Goal: Task Accomplishment & Management: Complete application form

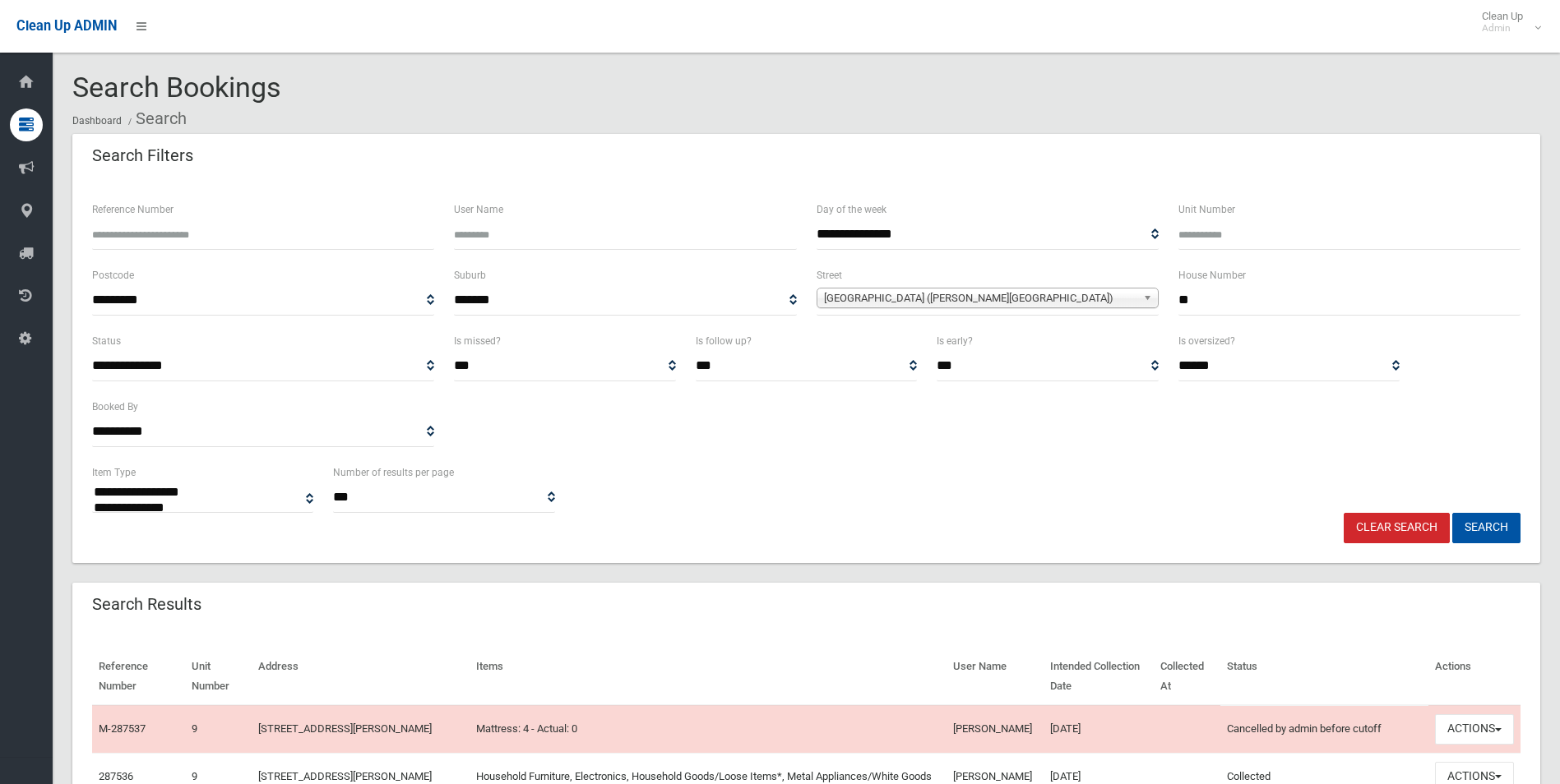
select select
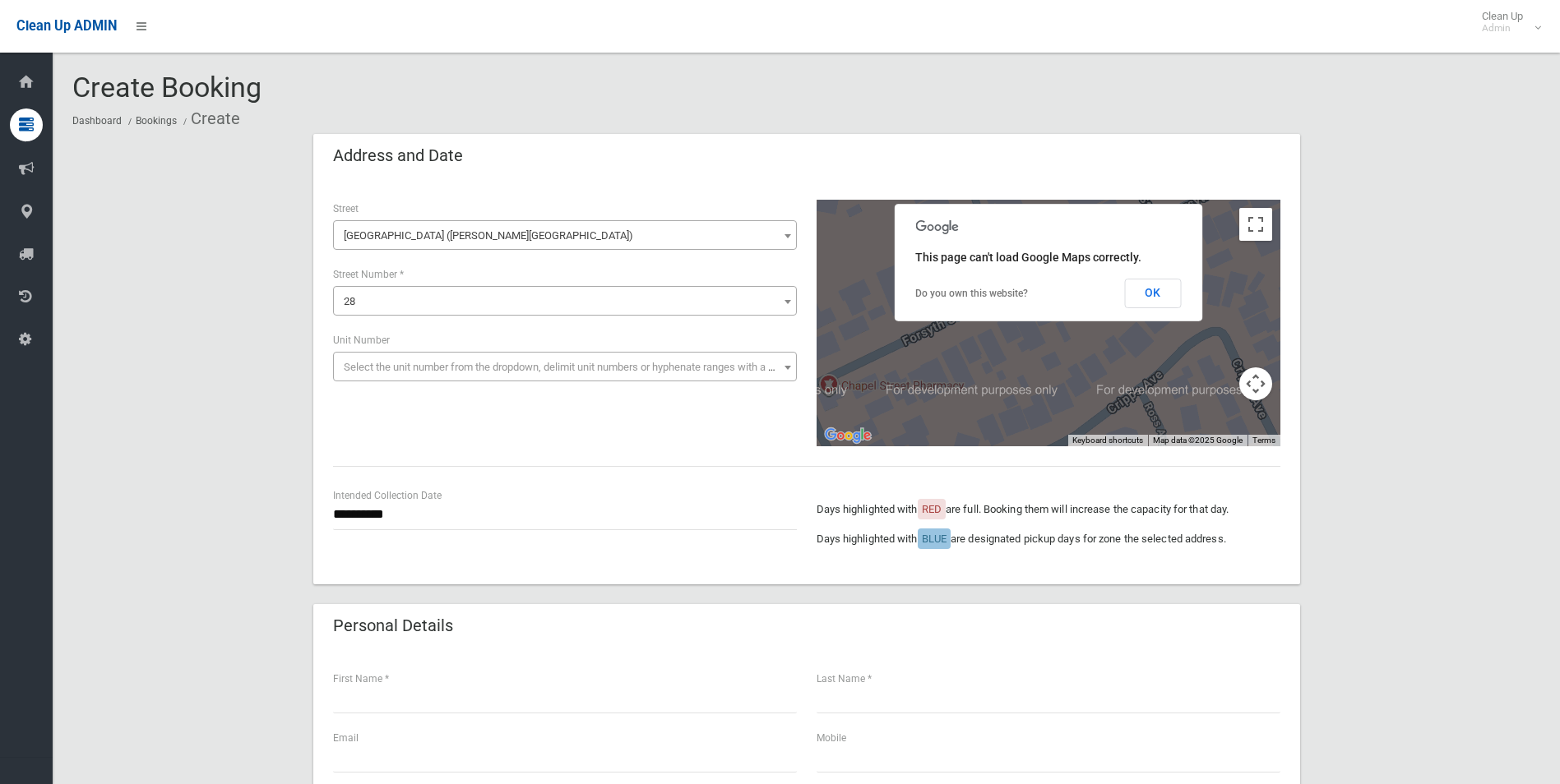
select select "***"
select select "**"
